Goal: Task Accomplishment & Management: Manage account settings

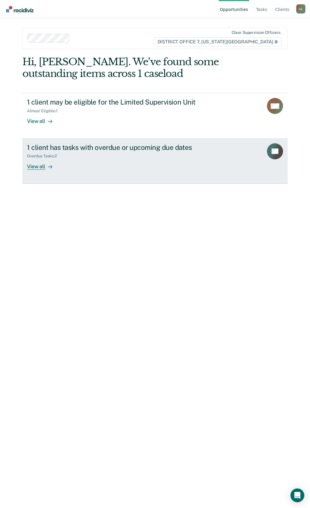
click at [50, 166] on icon at bounding box center [50, 166] width 1 height 3
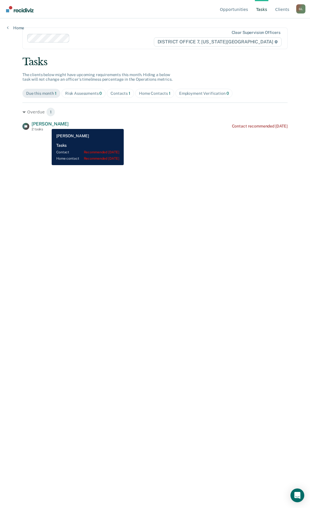
click at [47, 125] on span "[PERSON_NAME]" at bounding box center [50, 123] width 37 height 5
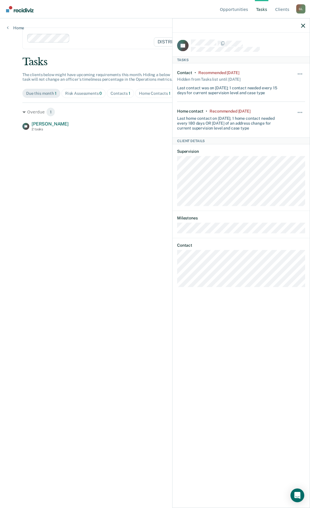
click at [138, 227] on main "Clear supervision officers DISTRICT OFFICE 7, [US_STATE] FALLS Tasks The client…" at bounding box center [154, 255] width 279 height 475
click at [305, 24] on div at bounding box center [240, 25] width 137 height 14
click at [301, 25] on icon "button" at bounding box center [303, 26] width 4 height 4
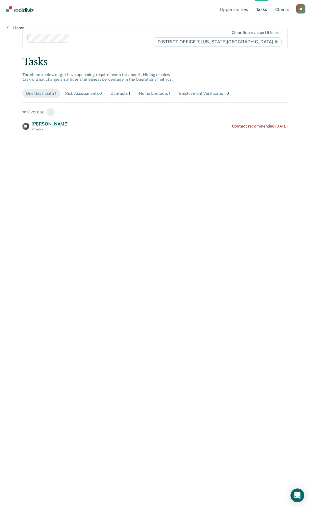
click at [143, 92] on div "Home Contacts 1" at bounding box center [155, 93] width 32 height 5
click at [130, 93] on span "Contacts 1" at bounding box center [120, 93] width 27 height 9
click at [49, 92] on div "Due this month 1" at bounding box center [41, 93] width 30 height 5
